Goal: Information Seeking & Learning: Learn about a topic

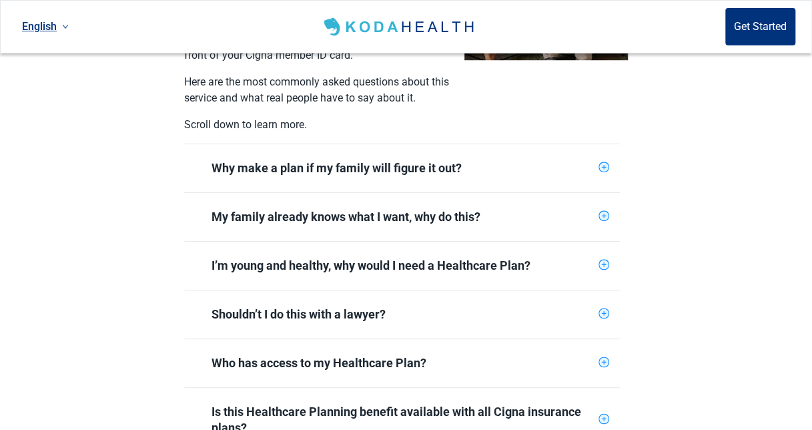
scroll to position [498, 0]
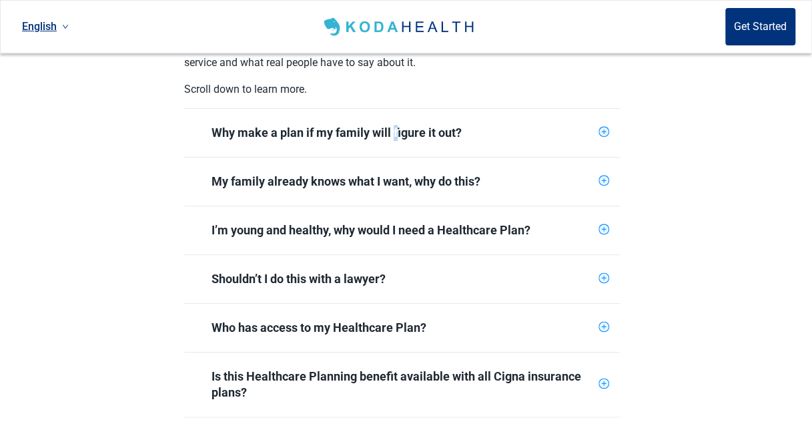
click at [395, 125] on div "Why make a plan if my family will figure it out?" at bounding box center [402, 133] width 382 height 16
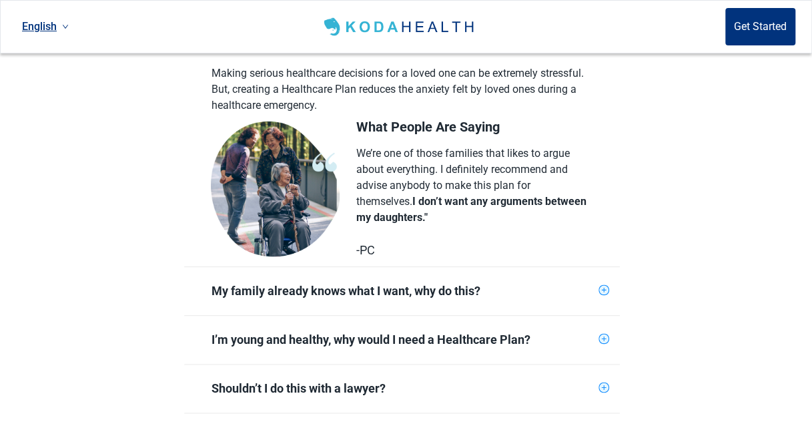
scroll to position [604, 0]
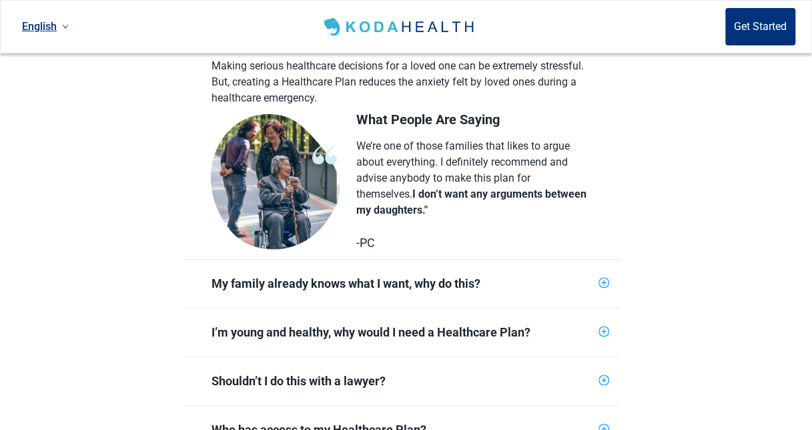
click at [324, 276] on div "My family already knows what I want, why do this?" at bounding box center [402, 284] width 382 height 16
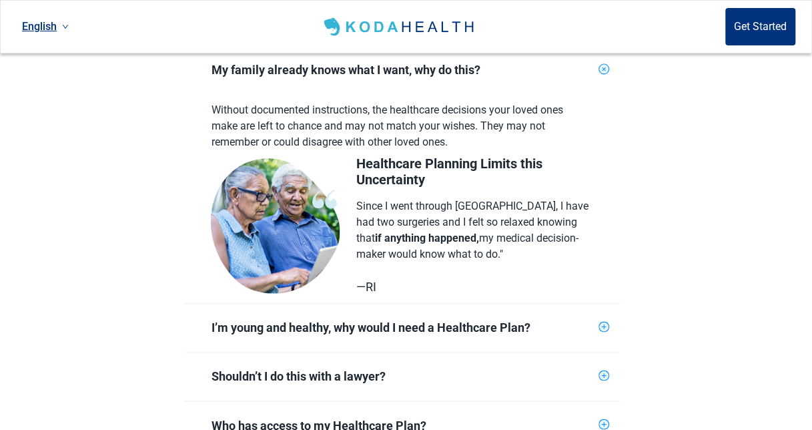
scroll to position [845, 0]
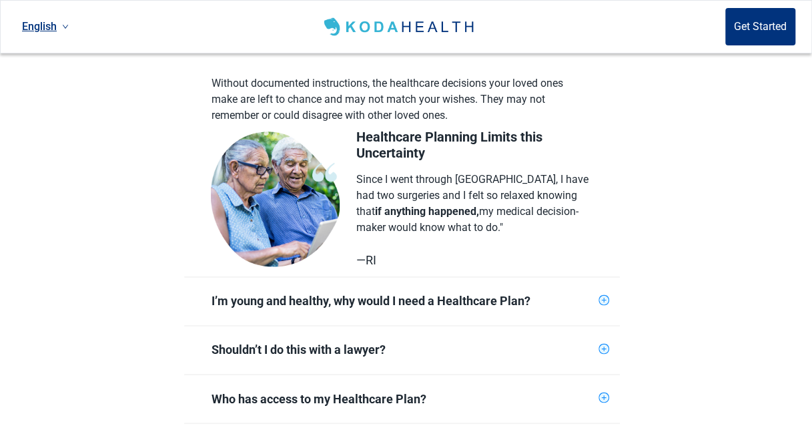
click at [464, 293] on div "I’m young and healthy, why would I need a Healthcare Plan?" at bounding box center [402, 301] width 382 height 16
